Goal: Information Seeking & Learning: Learn about a topic

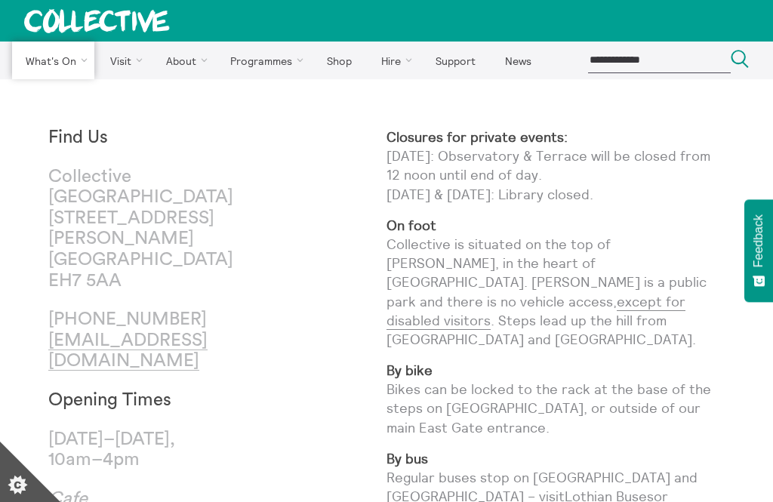
click at [0, 0] on link "Exhibitions" at bounding box center [0, 0] width 0 height 0
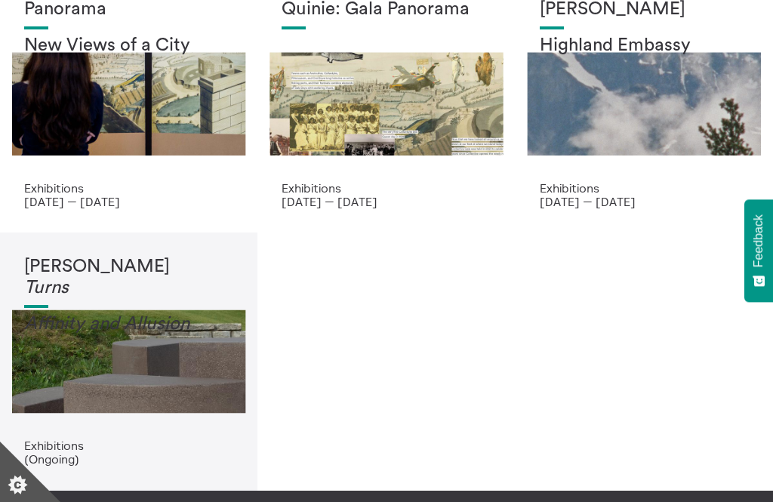
scroll to position [97, 0]
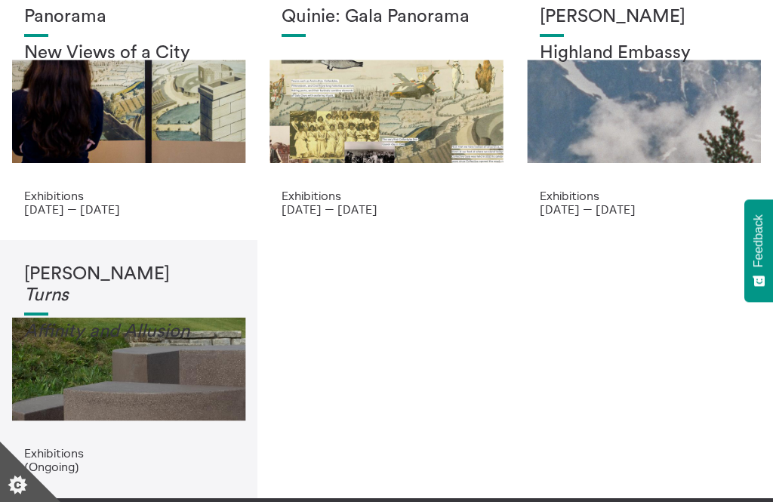
click at [632, 278] on div "Panorama New Views of a City Exhibitions [DATE] — [DATE] Quinie: Gala Panorama …" at bounding box center [386, 240] width 773 height 515
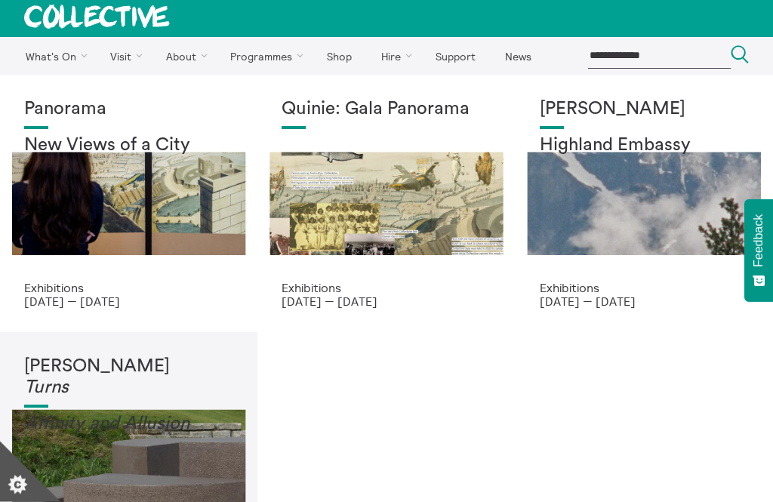
scroll to position [5, 0]
click at [0, 0] on link "About Us" at bounding box center [0, 0] width 0 height 0
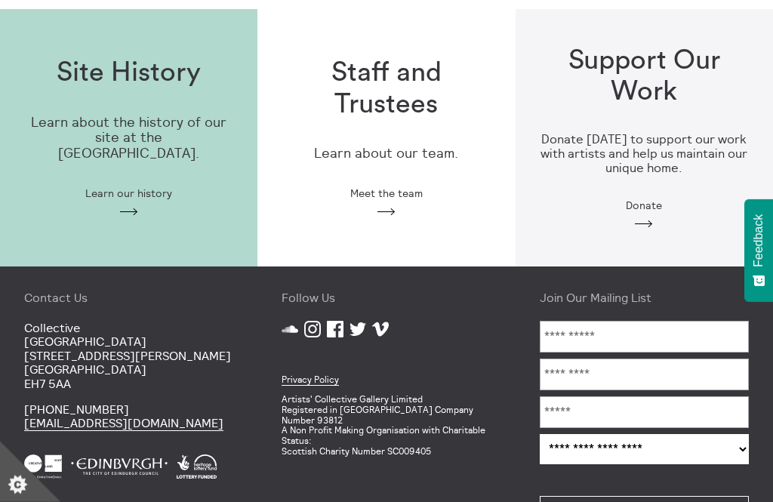
scroll to position [519, 0]
click at [392, 210] on polygon at bounding box center [386, 212] width 18 height 8
